Goal: Information Seeking & Learning: Understand process/instructions

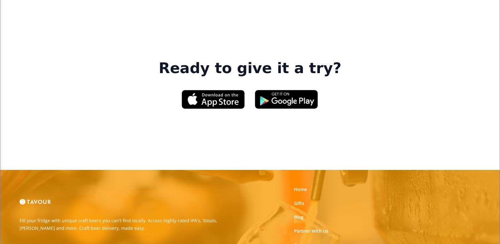
scroll to position [978, 0]
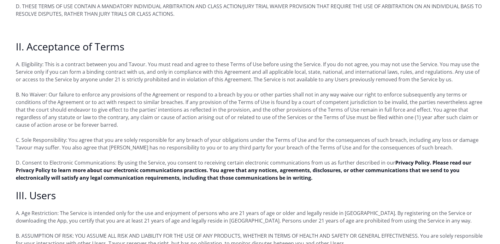
scroll to position [379, 0]
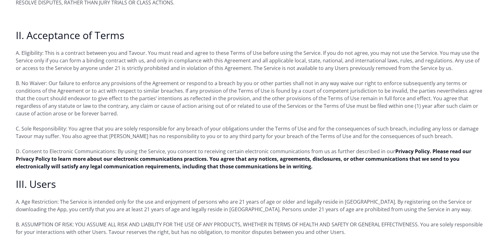
click at [314, 154] on p "D. Consent to Electronic Communications: By using the Service, you consent to r…" at bounding box center [250, 159] width 469 height 23
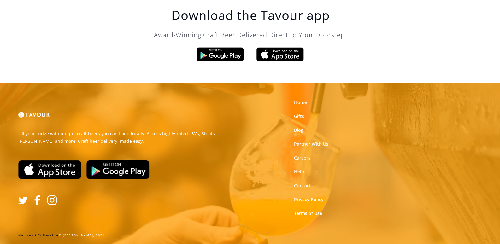
click at [299, 172] on link "Help" at bounding box center [299, 172] width 10 height 6
